Goal: Navigation & Orientation: Find specific page/section

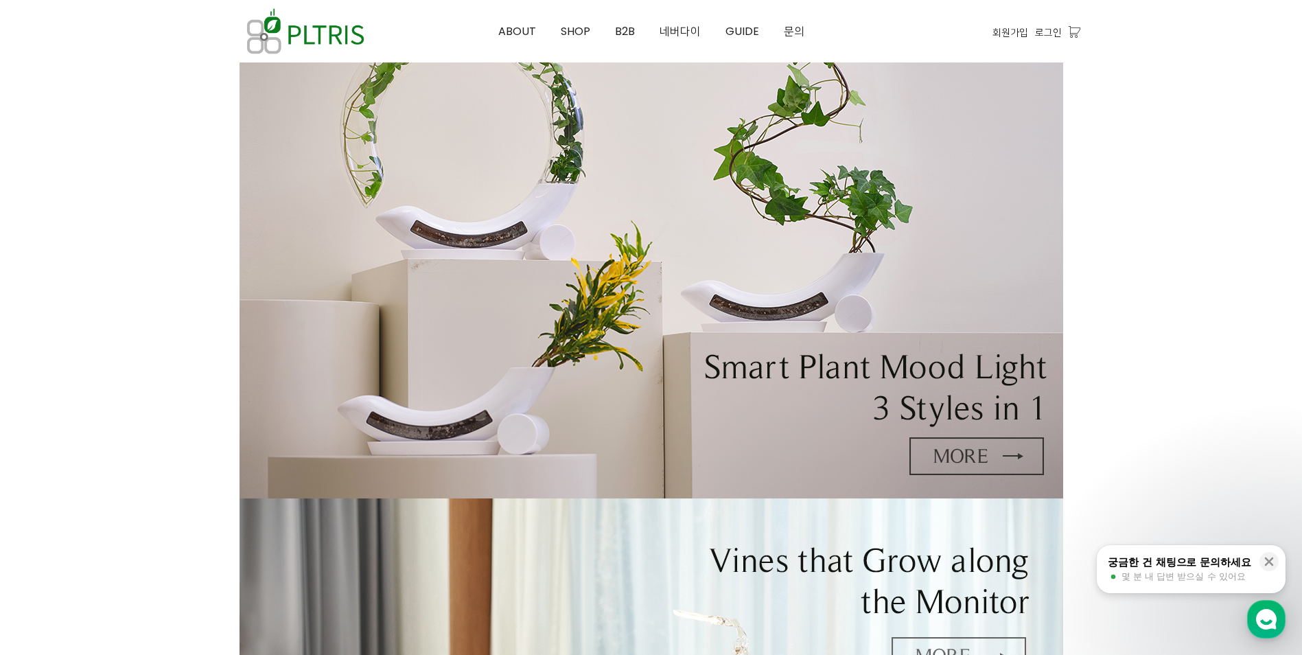
scroll to position [137, 0]
click at [588, 30] on span "SHOP" at bounding box center [576, 31] width 30 height 16
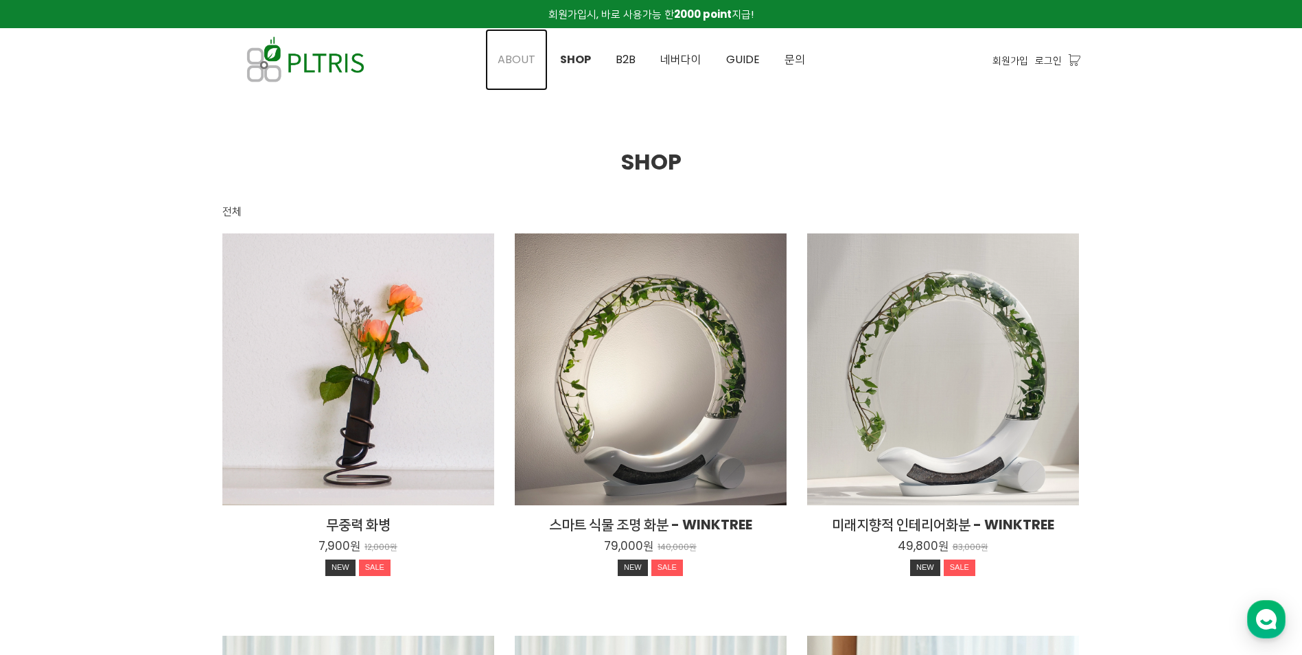
click at [521, 50] on link "ABOUT" at bounding box center [516, 60] width 62 height 62
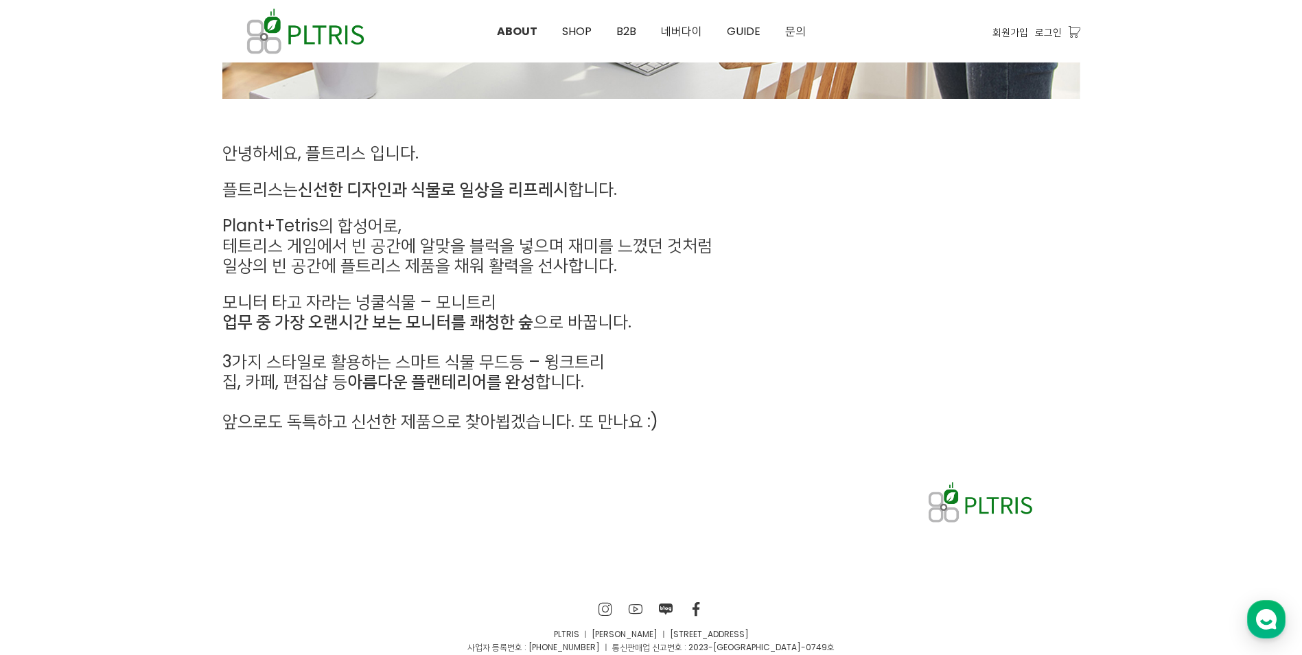
scroll to position [642, 0]
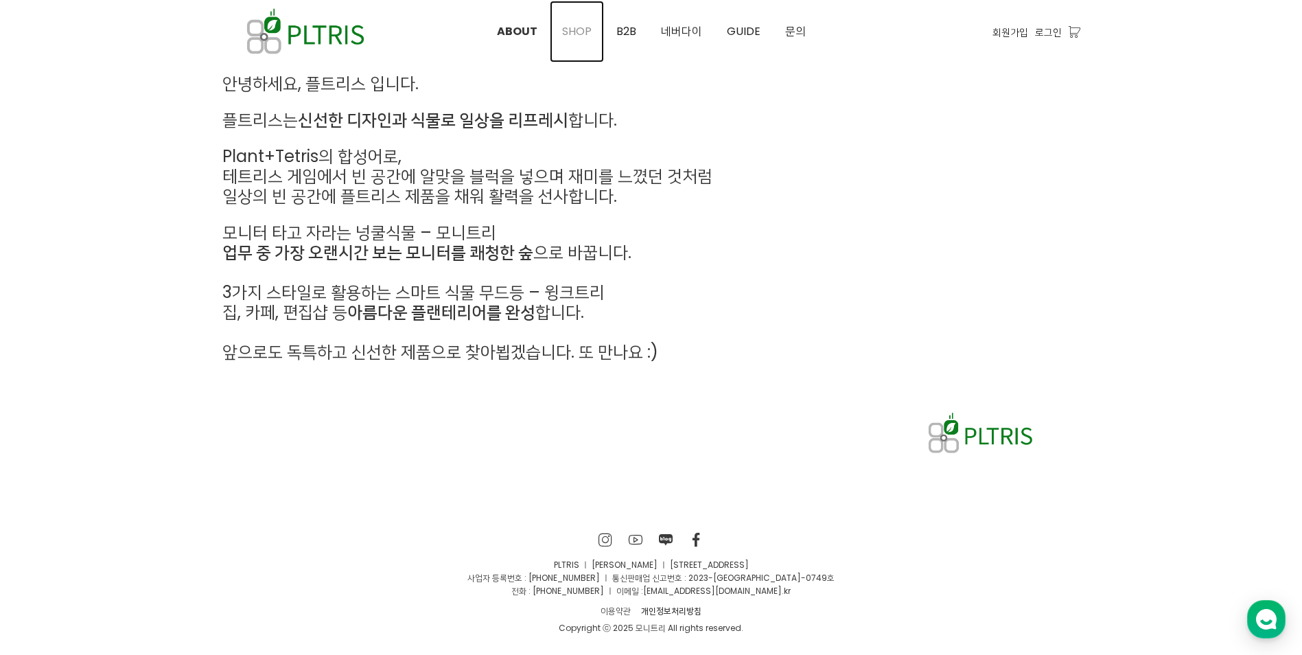
click at [583, 34] on span "SHOP" at bounding box center [577, 31] width 30 height 16
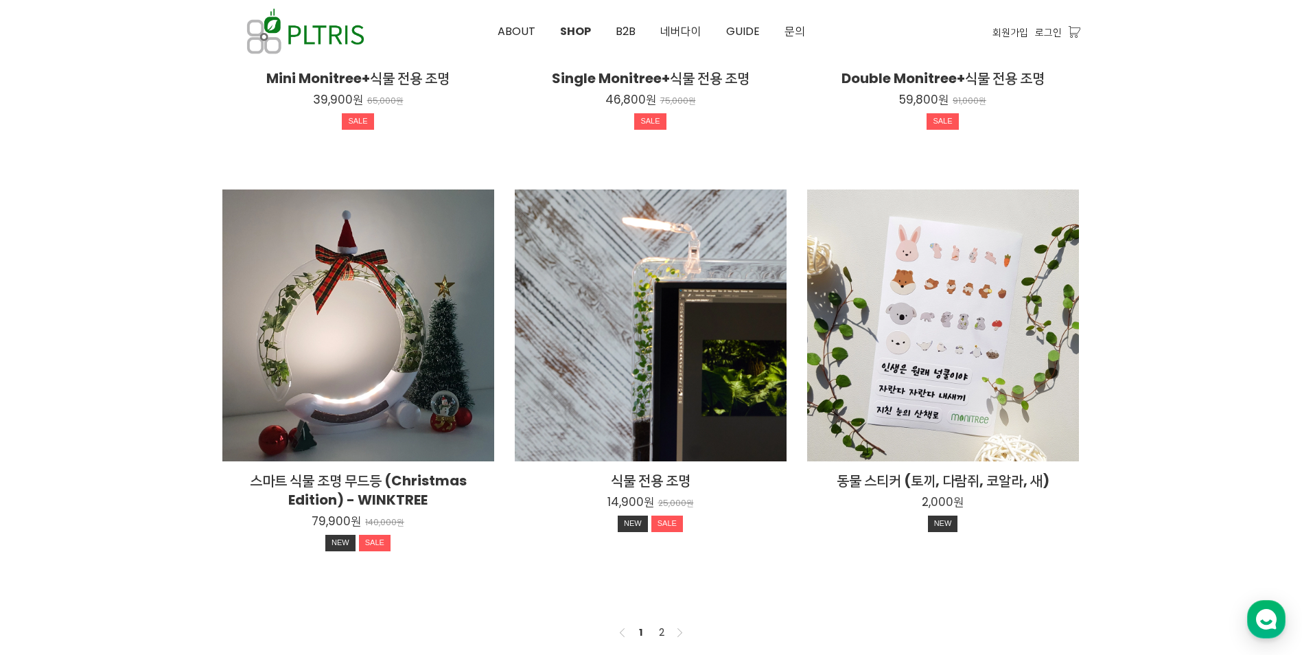
scroll to position [961, 0]
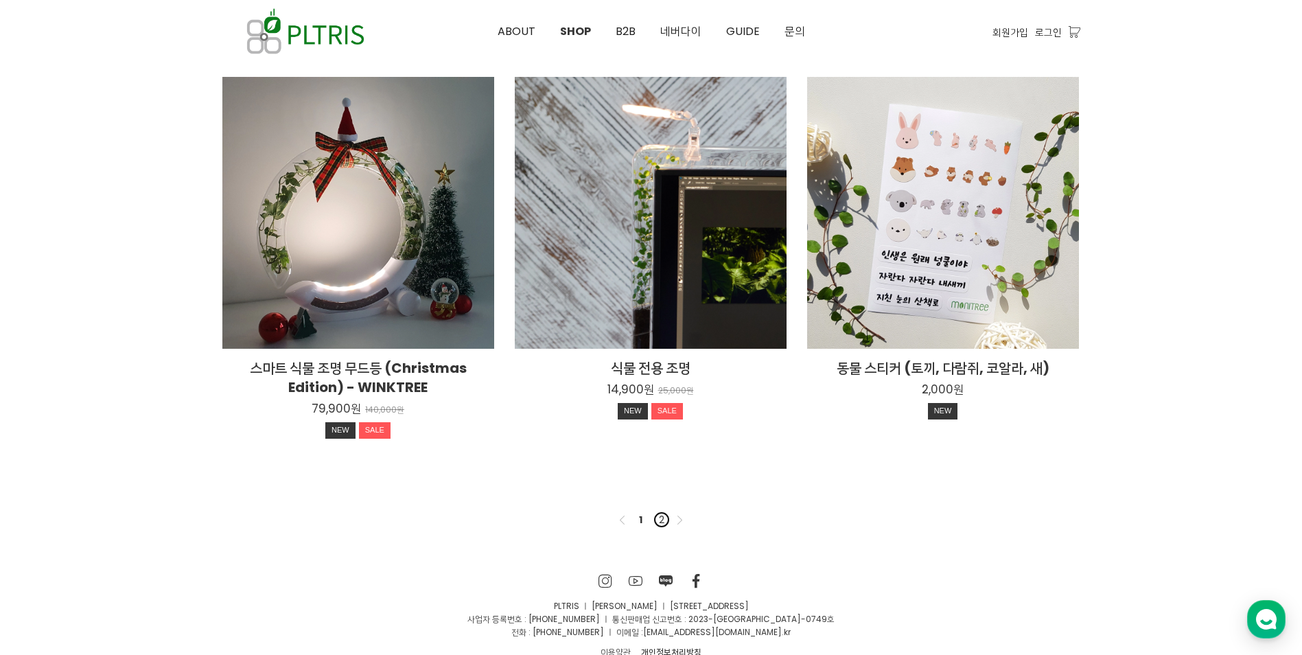
click at [668, 523] on link "2" at bounding box center [661, 519] width 16 height 16
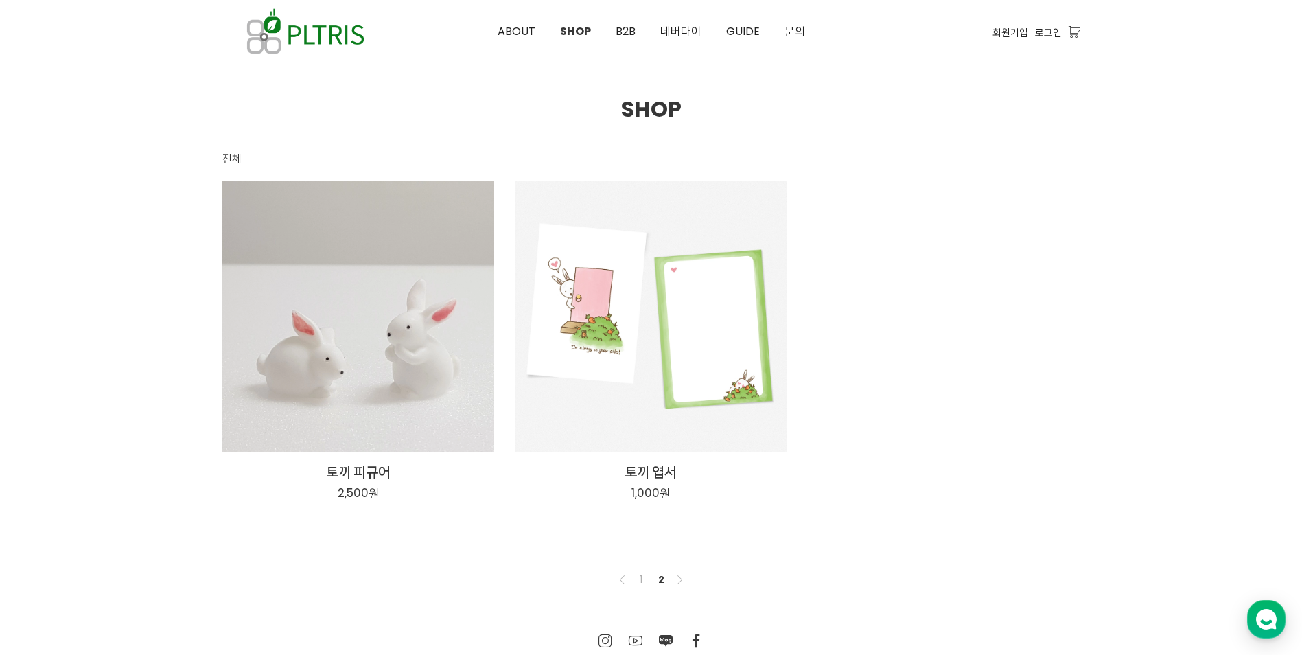
scroll to position [69, 0]
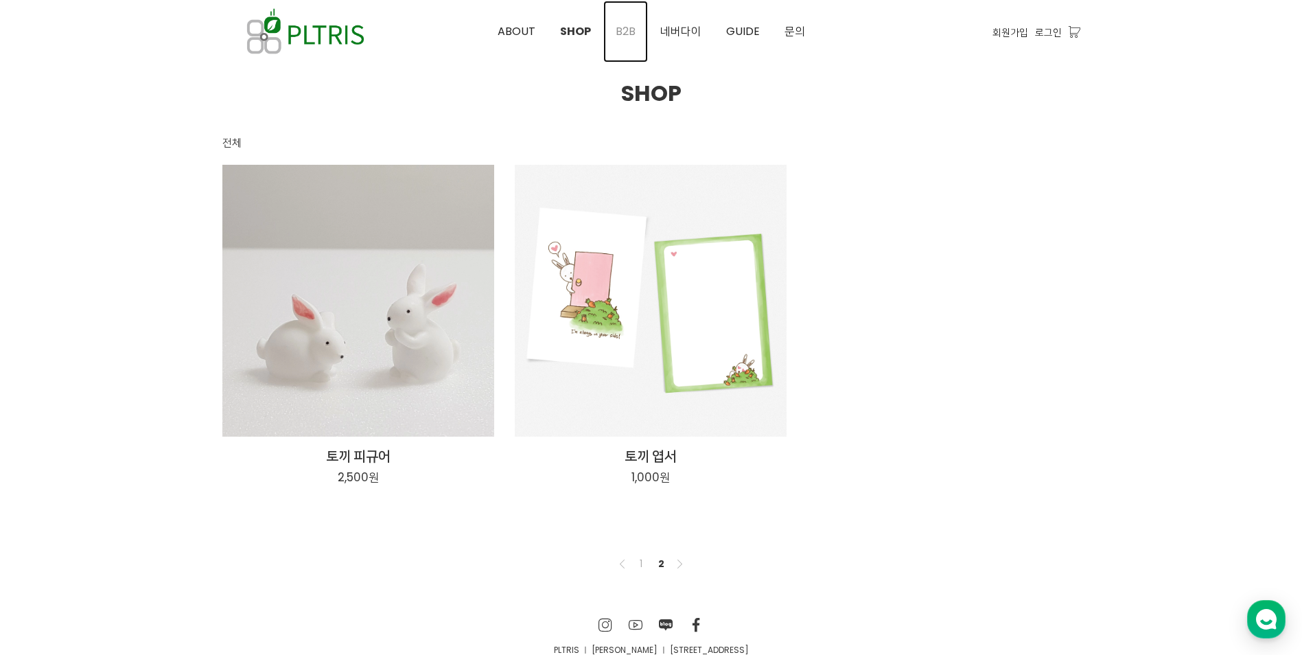
click at [643, 27] on link "B2B" at bounding box center [625, 32] width 45 height 62
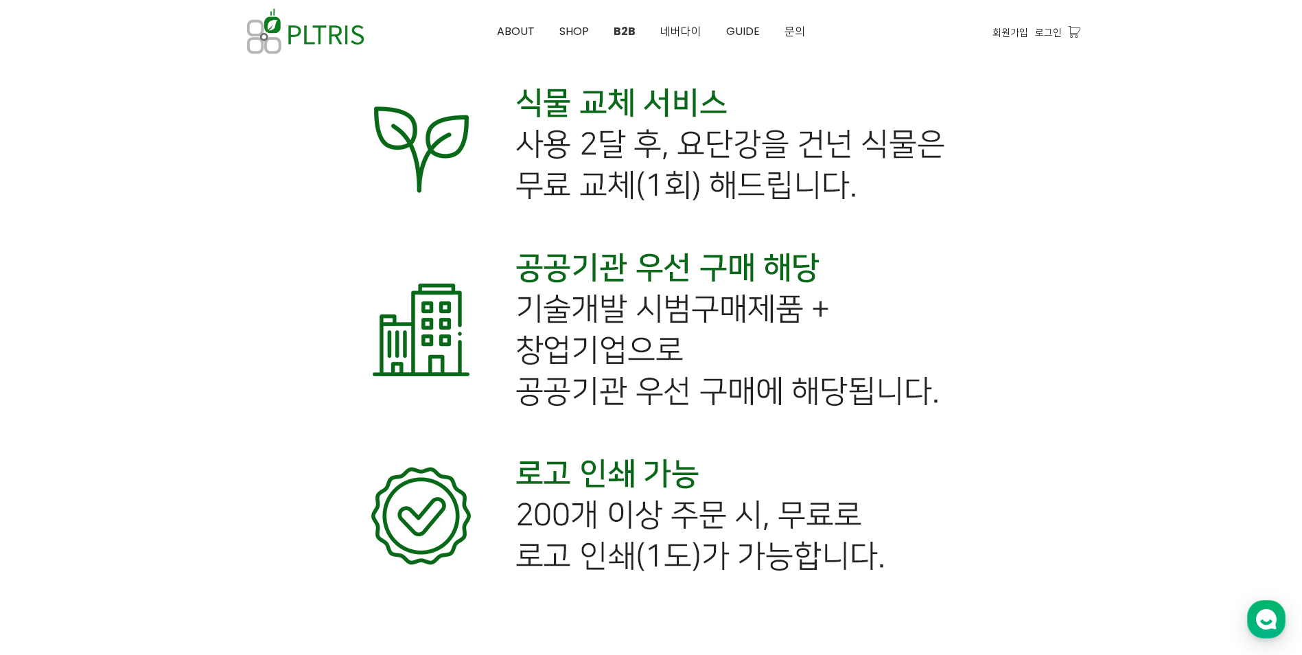
scroll to position [7070, 0]
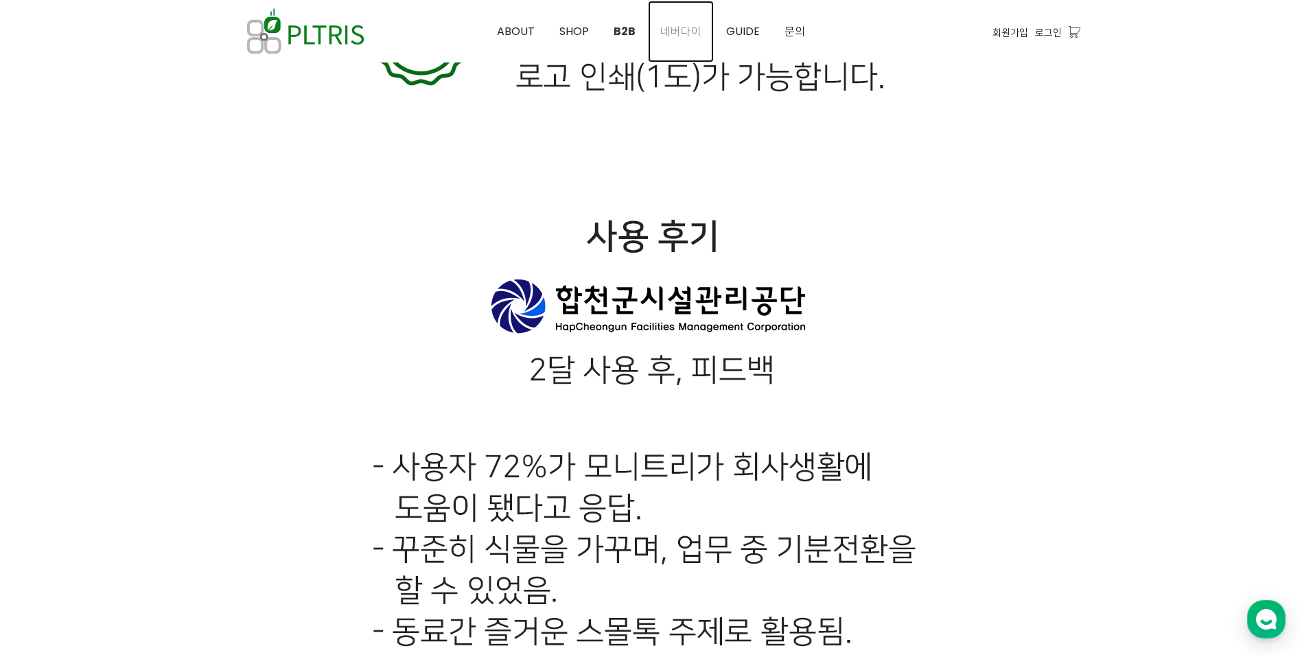
click at [680, 31] on span "네버다이" at bounding box center [680, 31] width 41 height 16
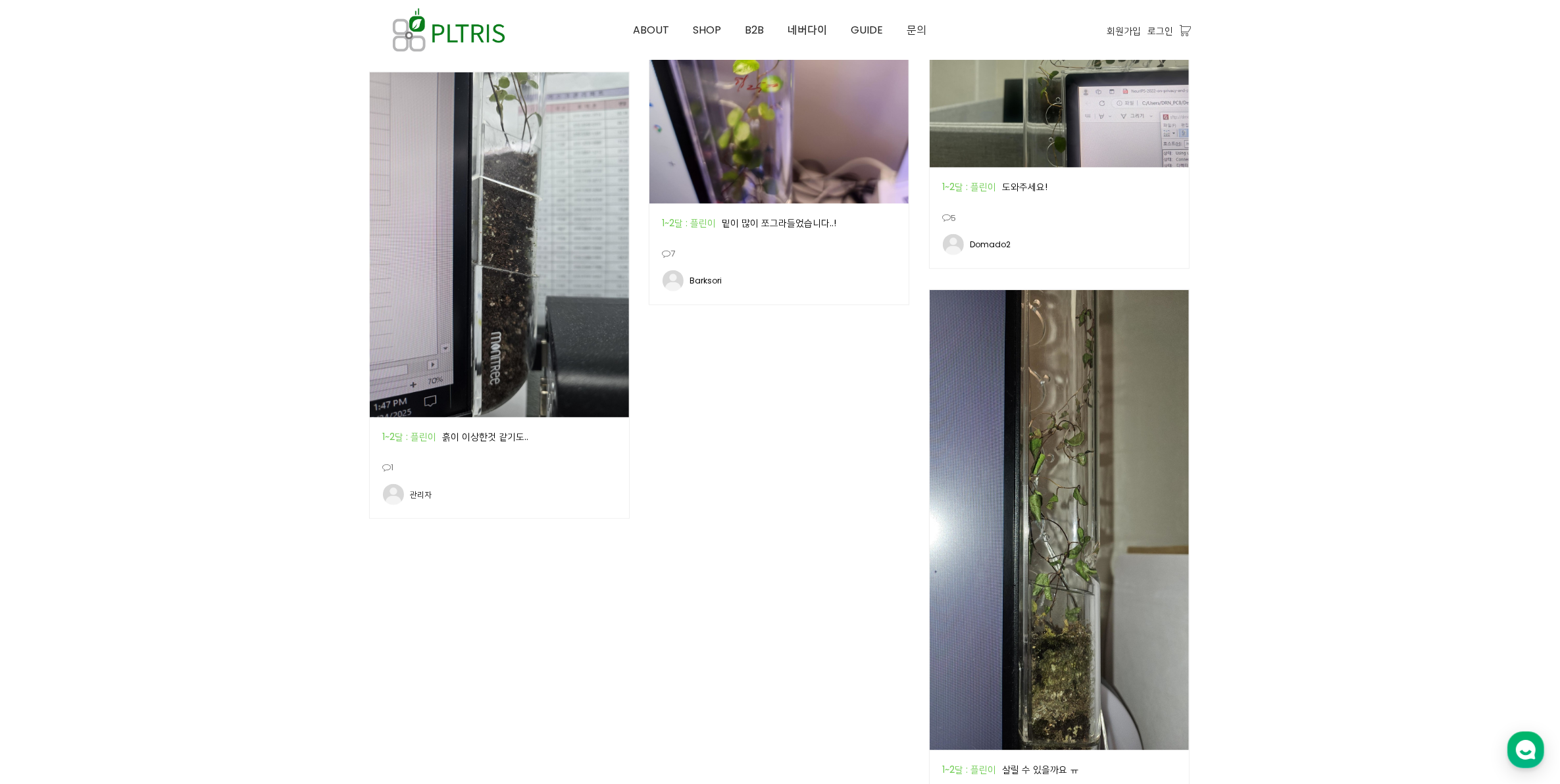
scroll to position [1954, 0]
